Goal: Task Accomplishment & Management: Use online tool/utility

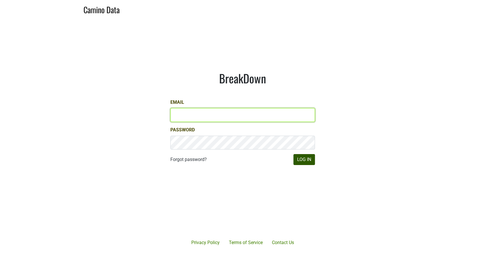
type input "CAManager@morletwines.com"
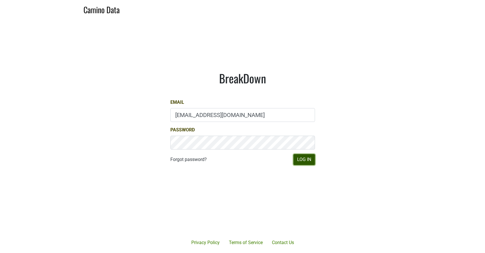
click at [303, 157] on button "Log In" at bounding box center [305, 159] width 22 height 11
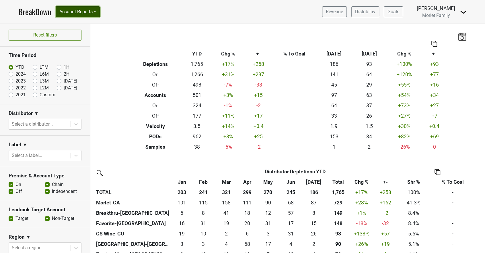
click at [83, 13] on button "Account Reports" at bounding box center [78, 11] width 44 height 11
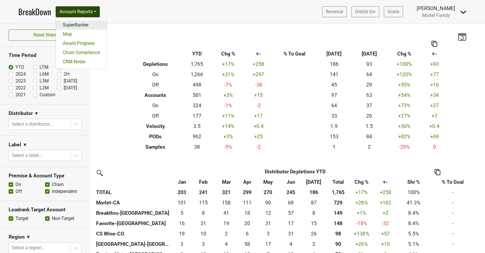
click at [83, 22] on link "SuperRanker" at bounding box center [81, 24] width 51 height 9
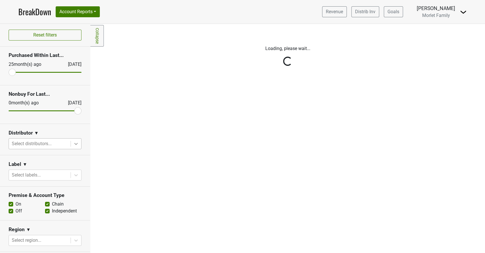
click at [71, 148] on div at bounding box center [76, 143] width 10 height 10
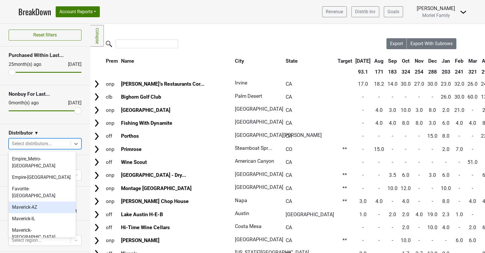
scroll to position [76, 0]
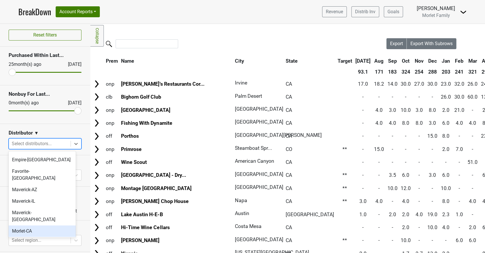
click at [35, 225] on div "Morlet-CA" at bounding box center [42, 230] width 67 height 11
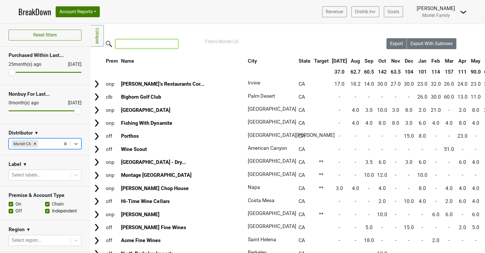
click at [141, 42] on input "search" at bounding box center [147, 43] width 63 height 9
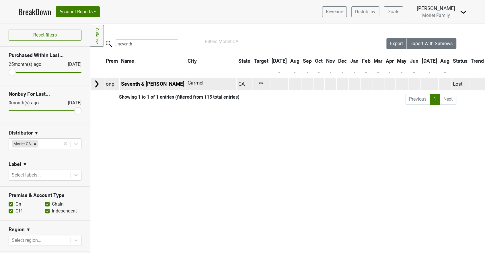
click at [99, 81] on img at bounding box center [96, 83] width 9 height 9
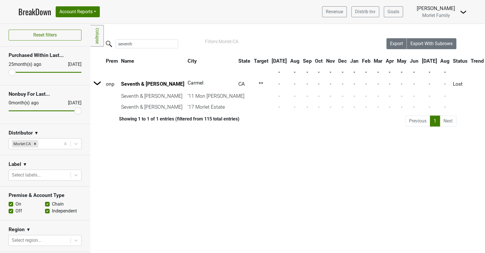
click at [235, 172] on div "Filters Collapse Loading, please wait... Please wait, your file is being downlo…" at bounding box center [287, 138] width 395 height 229
click at [137, 44] on input "seventh" at bounding box center [147, 43] width 63 height 9
type input "s"
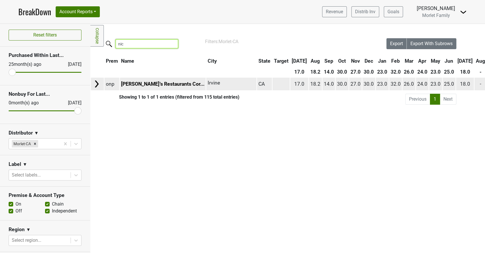
type input "nic"
click at [95, 85] on img at bounding box center [96, 83] width 9 height 9
